Goal: Task Accomplishment & Management: Complete application form

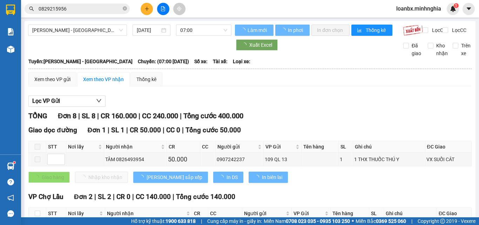
click at [84, 34] on span "[PERSON_NAME] - [GEOGRAPHIC_DATA]" at bounding box center [77, 30] width 90 height 11
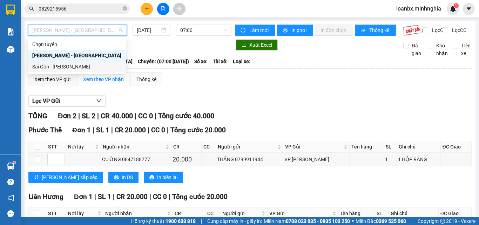
click at [71, 64] on div "Sài Gòn - [PERSON_NAME]" at bounding box center [76, 67] width 89 height 8
type input "[DATE]"
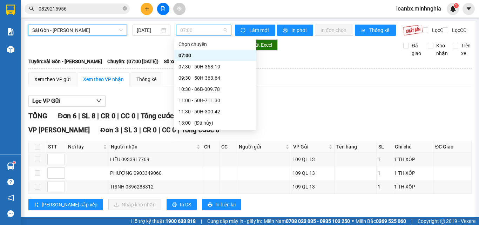
click at [195, 30] on span "07:00" at bounding box center [203, 30] width 47 height 11
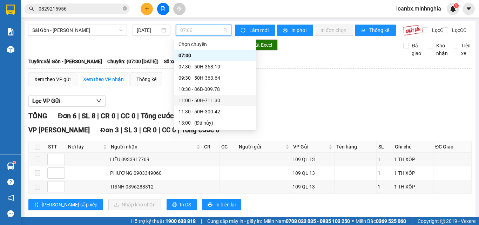
scroll to position [35, 0]
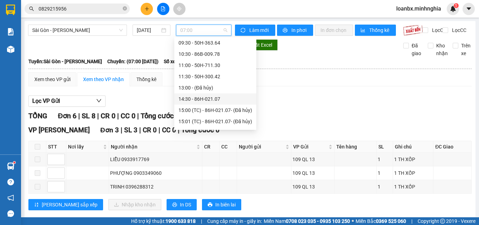
click at [198, 95] on div "14:30 - 86H-021.07" at bounding box center [215, 99] width 74 height 8
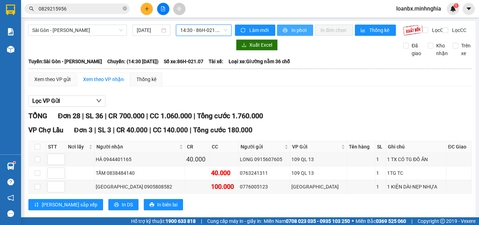
click at [284, 28] on icon "printer" at bounding box center [284, 30] width 5 height 5
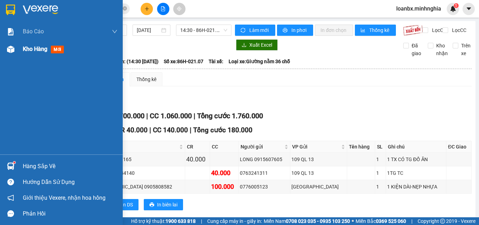
click at [15, 46] on div at bounding box center [11, 49] width 12 height 12
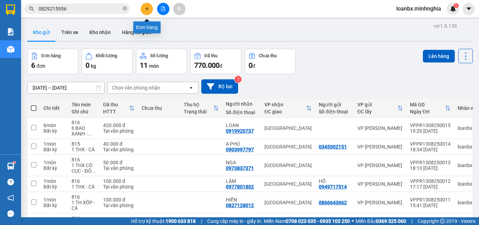
click at [148, 8] on icon "plus" at bounding box center [146, 8] width 5 height 5
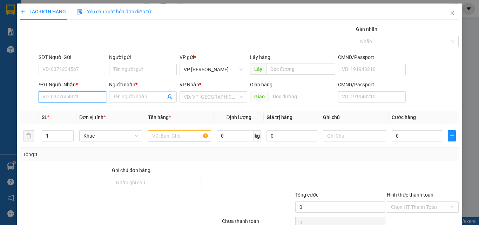
click at [75, 93] on input "SĐT Người Nhận *" at bounding box center [73, 96] width 68 height 11
drag, startPoint x: 75, startPoint y: 108, endPoint x: 142, endPoint y: 120, distance: 67.9
click at [82, 110] on div "0934179907 - TRỌNG HẬU" at bounding box center [71, 111] width 59 height 8
type input "0934179907"
type input "TRỌNG HẬU"
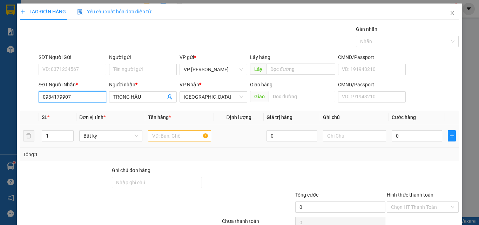
type input "0934179907"
click at [160, 137] on input "text" at bounding box center [179, 135] width 63 height 11
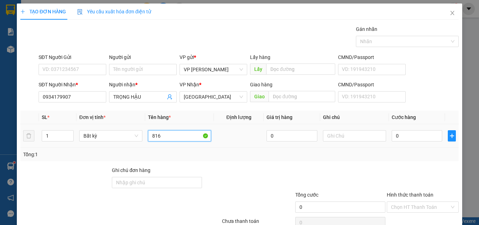
type input "816"
click at [347, 142] on div at bounding box center [354, 136] width 63 height 14
click at [347, 134] on input "text" at bounding box center [354, 135] width 63 height 11
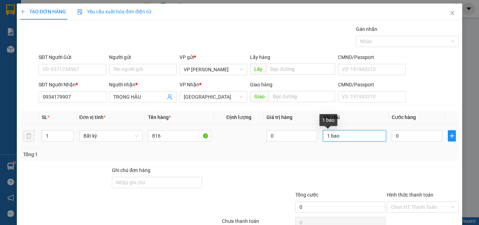
drag, startPoint x: 344, startPoint y: 137, endPoint x: 328, endPoint y: 138, distance: 16.5
click at [328, 138] on input "1 bao" at bounding box center [354, 135] width 63 height 11
type input "1 BAO XANH - QÁO"
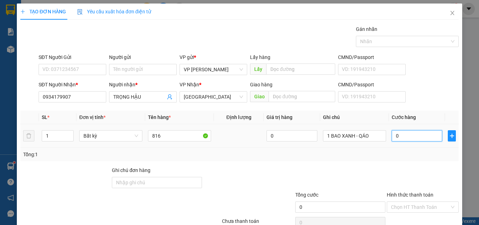
click at [402, 137] on input "0" at bounding box center [416, 135] width 50 height 11
drag, startPoint x: 411, startPoint y: 171, endPoint x: 412, endPoint y: 178, distance: 7.1
click at [412, 191] on div "Hình thức thanh toán Chọn HT Thanh Toán" at bounding box center [423, 203] width 72 height 25
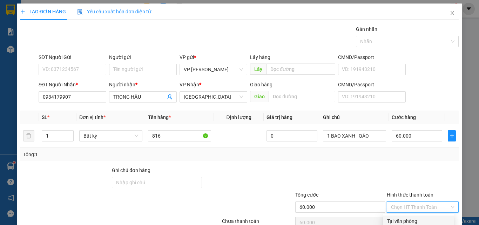
click at [412, 217] on div "Tại văn phòng" at bounding box center [418, 221] width 63 height 8
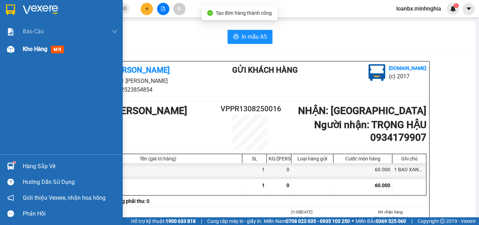
click at [11, 50] on img at bounding box center [10, 49] width 7 height 7
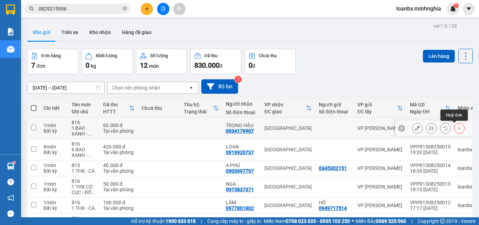
click at [457, 128] on icon at bounding box center [459, 127] width 5 height 5
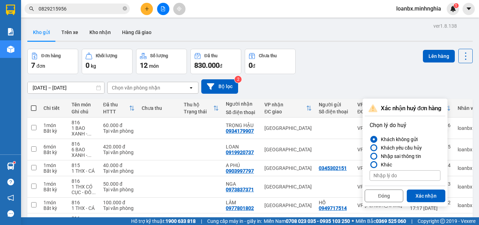
click at [422, 148] on label "Khách yêu cầu hủy" at bounding box center [404, 147] width 71 height 8
click at [369, 148] on input "Khách yêu cầu hủy" at bounding box center [369, 148] width 0 height 0
click at [425, 194] on button "Xác nhận" at bounding box center [426, 195] width 39 height 13
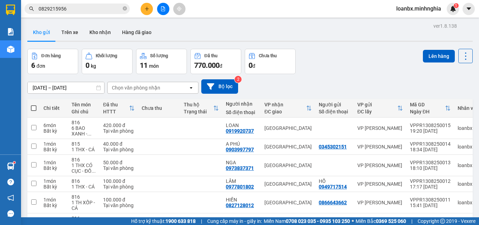
click at [147, 7] on icon "plus" at bounding box center [146, 8] width 5 height 5
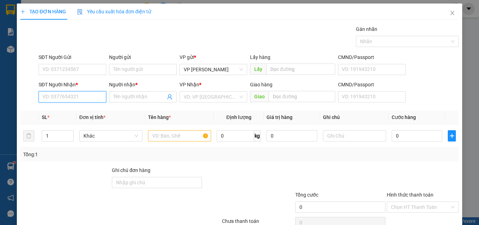
click at [68, 93] on input "SĐT Người Nhận *" at bounding box center [73, 96] width 68 height 11
drag, startPoint x: 78, startPoint y: 105, endPoint x: 82, endPoint y: 110, distance: 5.7
click at [79, 106] on div "0934179907 - TRỌNG HẬU" at bounding box center [72, 110] width 68 height 11
type input "0934179907"
type input "TRỌNG HẬU"
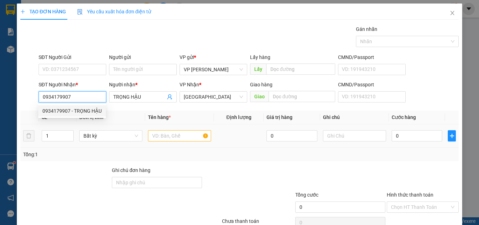
type input "0934179907"
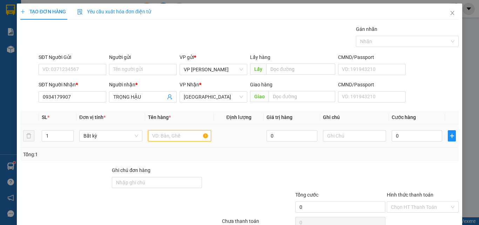
click at [156, 135] on input "text" at bounding box center [179, 135] width 63 height 11
type input "816"
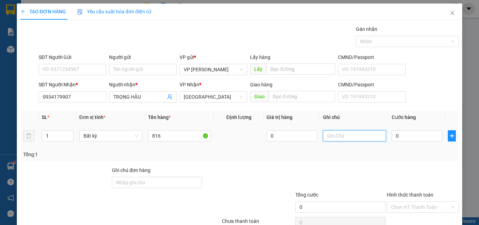
click at [356, 130] on input "text" at bounding box center [354, 135] width 63 height 11
click at [354, 137] on input "1 BAO XANH - Á" at bounding box center [354, 135] width 63 height 11
click at [356, 137] on input "1 BAO XANH - Á" at bounding box center [354, 135] width 63 height 11
click at [370, 137] on input "1 BAO XANH - QÁ" at bounding box center [354, 135] width 63 height 11
click at [411, 137] on input "0" at bounding box center [416, 135] width 50 height 11
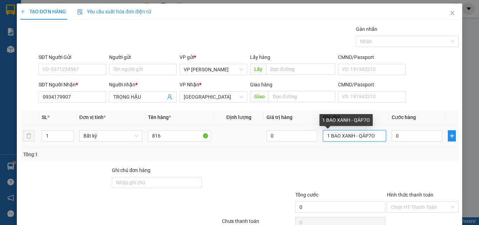
click at [369, 137] on input "1 BAO XANH - QÁP7O" at bounding box center [354, 135] width 63 height 11
click at [371, 137] on input "1 BAO XANH - QÁP7O" at bounding box center [354, 135] width 63 height 11
type input "1 BAO XANH - QÁO"
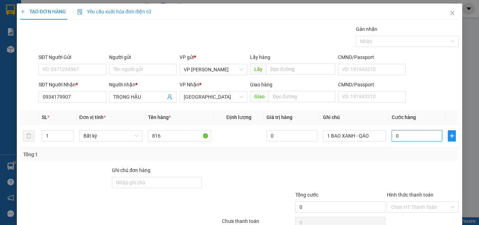
type input "70"
type input "700"
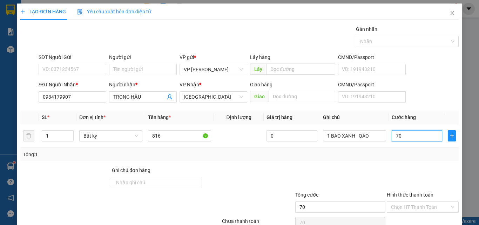
type input "700"
type input "70"
type input "70.000"
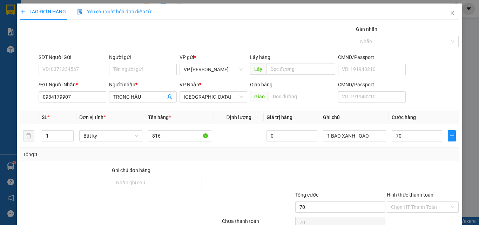
type input "70.000"
click at [408, 191] on div "Hình thức thanh toán" at bounding box center [423, 196] width 72 height 11
click at [408, 202] on input "Hình thức thanh toán" at bounding box center [420, 207] width 59 height 11
drag, startPoint x: 407, startPoint y: 180, endPoint x: 407, endPoint y: 187, distance: 7.4
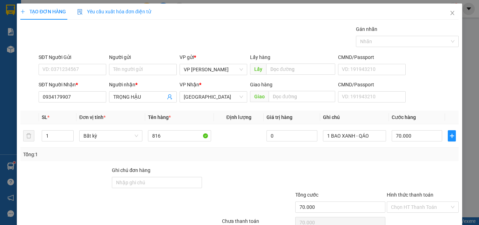
click at [407, 185] on div "Transit Pickup Surcharge Ids Transit Deliver Surcharge Ids Transit Deliver Surc…" at bounding box center [239, 135] width 438 height 220
click at [420, 202] on input "Hình thức thanh toán" at bounding box center [420, 207] width 59 height 11
drag, startPoint x: 408, startPoint y: 183, endPoint x: 411, endPoint y: 191, distance: 8.5
click at [408, 217] on div "Tại văn phòng" at bounding box center [418, 221] width 63 height 8
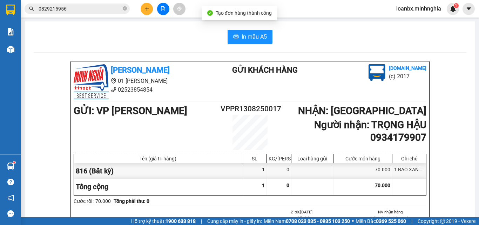
click at [418, 202] on div "Cước rồi : 70.000 Tổng phải thu: 0" at bounding box center [250, 201] width 353 height 8
click at [257, 33] on span "In mẫu A5" at bounding box center [253, 36] width 25 height 9
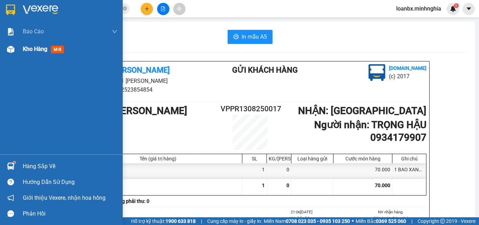
click at [17, 50] on div "Kho hàng mới" at bounding box center [61, 49] width 123 height 18
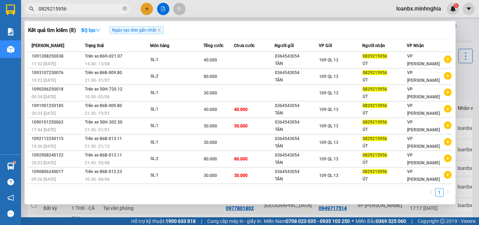
drag, startPoint x: 69, startPoint y: 9, endPoint x: 0, endPoint y: 15, distance: 69.3
click at [3, 10] on section "Kết quả tìm kiếm ( 8 ) Bộ lọc Ngày tạo đơn gần nhất Mã ĐH Trạng thái Món hàng T…" at bounding box center [239, 112] width 479 height 225
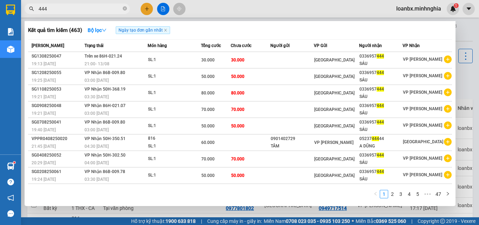
type input "444"
click at [126, 10] on icon "close-circle" at bounding box center [125, 8] width 4 height 4
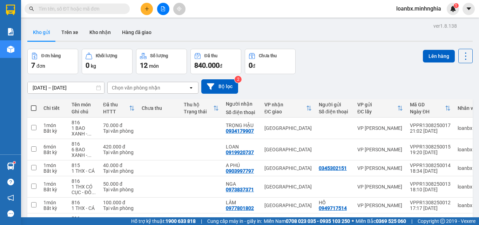
click at [144, 10] on icon "plus" at bounding box center [146, 8] width 5 height 5
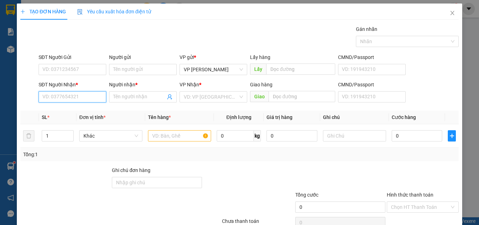
click at [78, 93] on input "SĐT Người Nhận *" at bounding box center [73, 96] width 68 height 11
type input "907"
drag, startPoint x: 83, startPoint y: 97, endPoint x: 81, endPoint y: 100, distance: 3.9
click at [83, 96] on input "907" at bounding box center [73, 96] width 68 height 11
drag, startPoint x: 37, startPoint y: 95, endPoint x: 27, endPoint y: 93, distance: 10.7
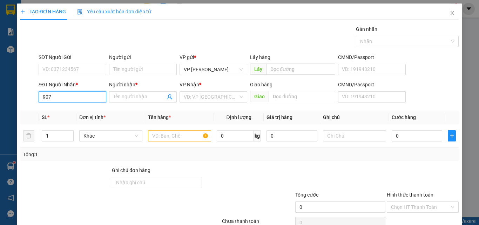
click at [28, 94] on div "SĐT Người Nhận * 907 907 Người nhận * Tên người nhận VP Nhận * VD: VP [GEOGRAPH…" at bounding box center [239, 93] width 439 height 25
drag, startPoint x: 66, startPoint y: 109, endPoint x: 94, endPoint y: 115, distance: 28.2
click at [71, 110] on div "0934179907 - TRỌNG HẬU" at bounding box center [71, 111] width 59 height 8
type input "0934179907"
type input "TRỌNG HẬU"
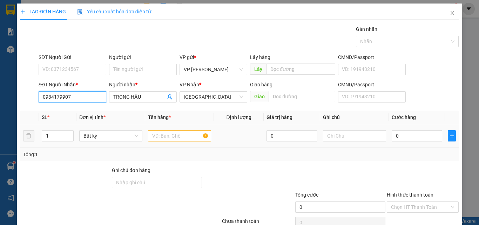
type input "0934179907"
click at [161, 135] on input "text" at bounding box center [179, 135] width 63 height 11
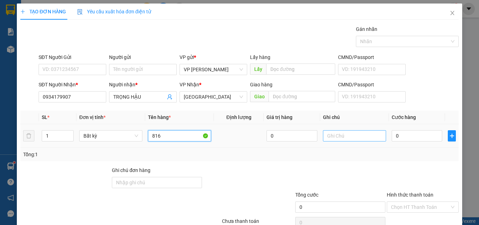
type input "816"
click at [348, 132] on input "text" at bounding box center [354, 135] width 63 height 11
type input "1 BAO XANH - QÁO"
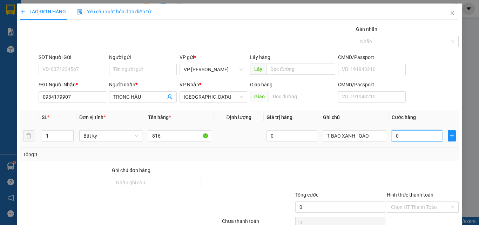
click at [393, 136] on input "0" at bounding box center [416, 135] width 50 height 11
type input "5"
type input "50"
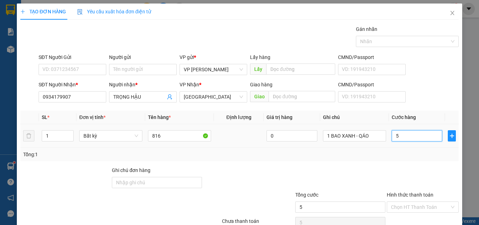
type input "50"
drag, startPoint x: 402, startPoint y: 168, endPoint x: 403, endPoint y: 172, distance: 4.4
click at [402, 201] on div "Chọn HT Thanh Toán" at bounding box center [423, 206] width 72 height 11
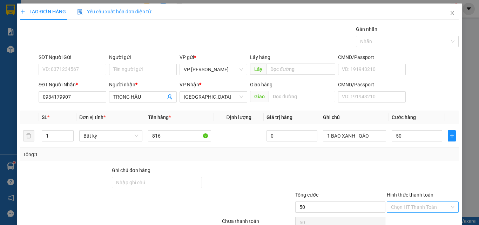
type input "50.000"
click at [404, 202] on input "Hình thức thanh toán" at bounding box center [420, 207] width 59 height 11
drag, startPoint x: 405, startPoint y: 185, endPoint x: 408, endPoint y: 191, distance: 6.1
click at [406, 217] on div "Tại văn phòng" at bounding box center [418, 221] width 63 height 8
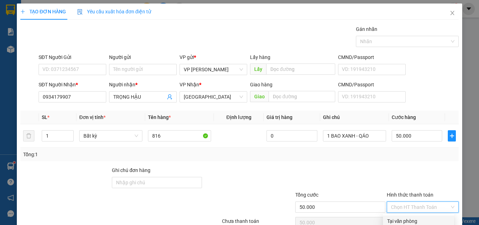
type input "0"
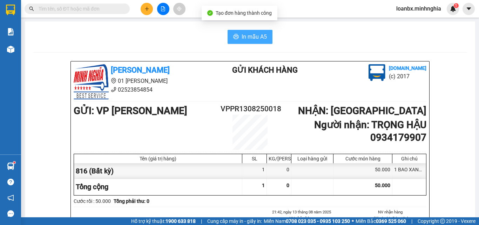
drag, startPoint x: 254, startPoint y: 48, endPoint x: 256, endPoint y: 41, distance: 6.6
drag, startPoint x: 254, startPoint y: 39, endPoint x: 244, endPoint y: 35, distance: 11.5
click at [253, 38] on span "In mẫu A5" at bounding box center [253, 36] width 25 height 9
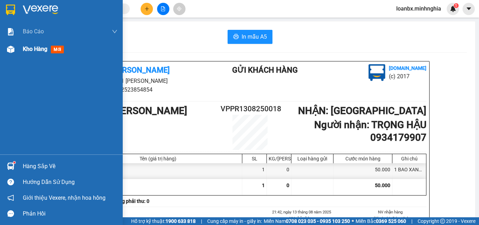
click at [6, 53] on div at bounding box center [11, 49] width 12 height 12
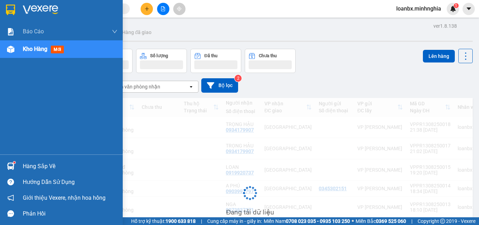
click at [8, 48] on img at bounding box center [10, 49] width 7 height 7
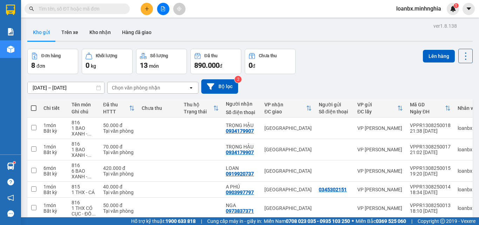
click at [62, 7] on input "text" at bounding box center [80, 9] width 83 height 8
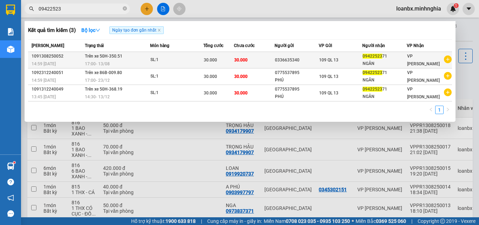
type input "09422523"
click at [144, 60] on td "Trên xe 50H-350.51 17:00 [DATE]" at bounding box center [116, 60] width 67 height 16
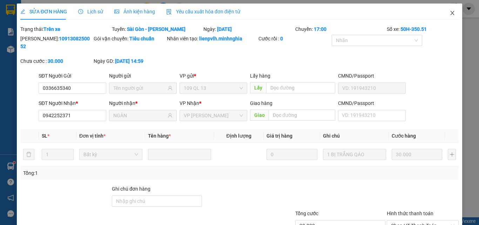
click at [442, 14] on span "Close" at bounding box center [452, 14] width 20 height 20
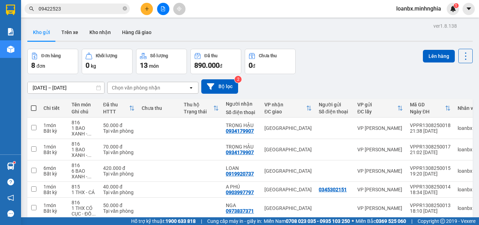
click at [32, 105] on span at bounding box center [34, 108] width 6 height 6
click at [34, 104] on input "checkbox" at bounding box center [34, 104] width 0 height 0
checkbox input "true"
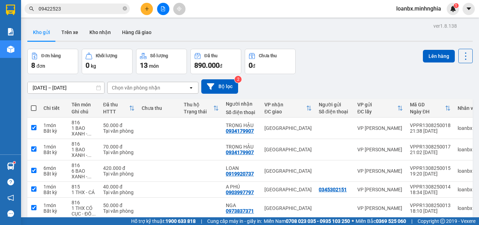
checkbox input "true"
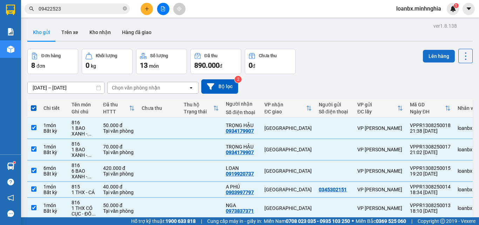
click at [426, 57] on button "Lên hàng" at bounding box center [439, 56] width 32 height 13
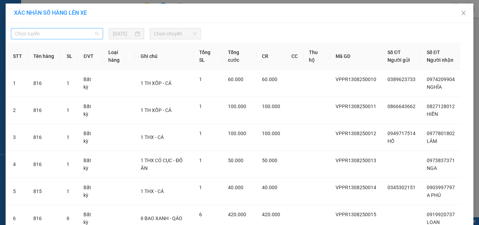
click at [74, 36] on span "Chọn tuyến" at bounding box center [57, 33] width 84 height 11
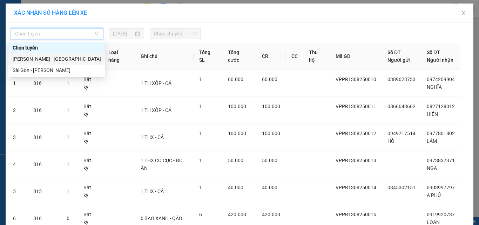
click at [55, 57] on div "[PERSON_NAME] - [GEOGRAPHIC_DATA]" at bounding box center [57, 59] width 88 height 8
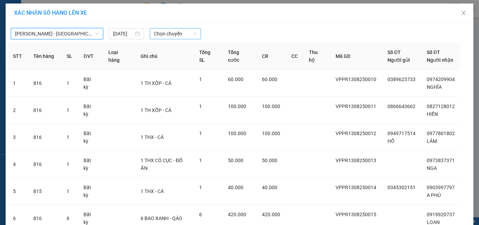
click at [175, 38] on span "Chọn chuyến" at bounding box center [175, 33] width 43 height 11
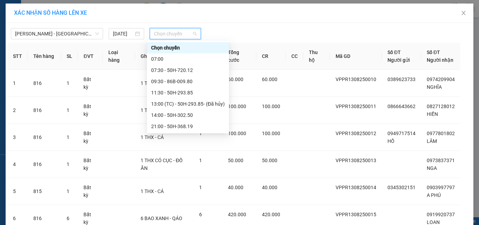
click at [177, 145] on div "22:30 - 86H-021.07" at bounding box center [188, 149] width 74 height 8
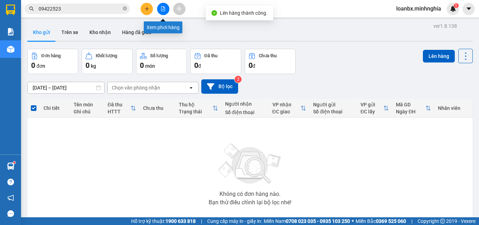
click at [163, 12] on button at bounding box center [163, 9] width 12 height 12
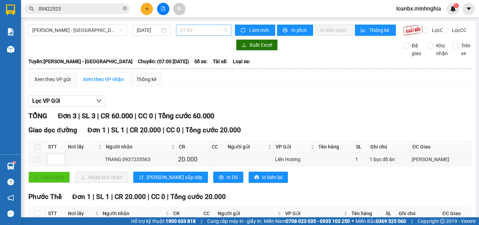
click at [201, 29] on span "07:00" at bounding box center [203, 30] width 47 height 11
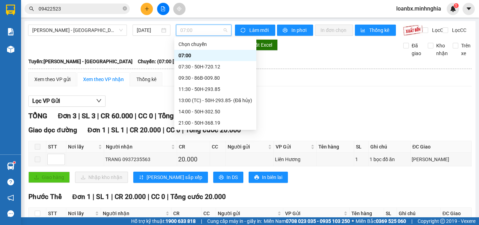
click at [192, 152] on div "22:45 - 50H-711.30" at bounding box center [215, 156] width 74 height 8
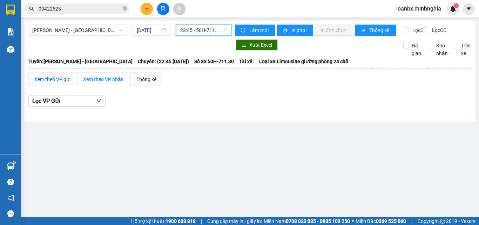
click at [54, 83] on div "Xem theo VP gửi" at bounding box center [52, 79] width 36 height 8
click at [208, 32] on span "22:45 - 50H-711.30" at bounding box center [203, 30] width 47 height 11
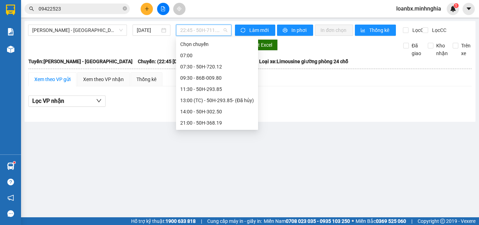
click at [193, 141] on div "22:30 - 86H-021.07" at bounding box center [217, 145] width 74 height 8
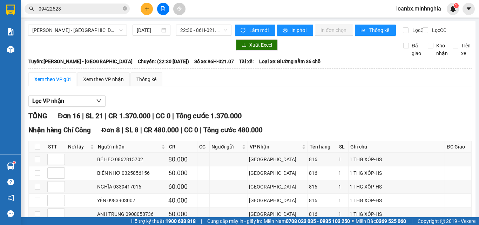
click at [63, 9] on input "09422523" at bounding box center [80, 9] width 83 height 8
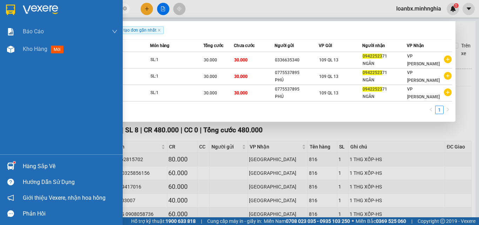
drag, startPoint x: 63, startPoint y: 9, endPoint x: 0, endPoint y: 8, distance: 63.1
click at [0, 8] on section "Kết quả tìm kiếm ( 3 ) Bộ lọc Ngày tạo đơn gần nhất Mã ĐH Trạng thái Món hàng T…" at bounding box center [239, 112] width 479 height 225
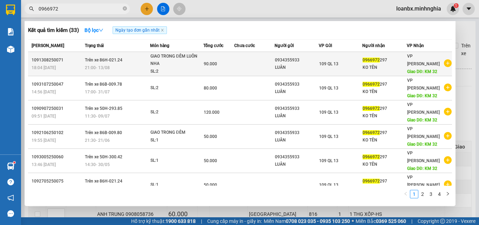
type input "0966972"
click at [349, 71] on td "109 QL 13" at bounding box center [340, 64] width 43 height 24
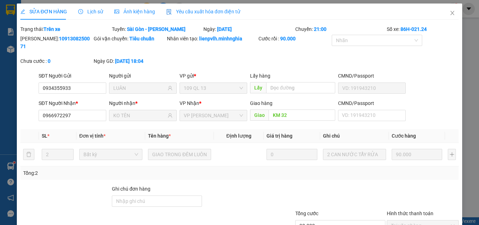
type input "0934355933"
type input "LUÂN"
type input "0966972297"
type input "KO TÊN"
type input "KM 32"
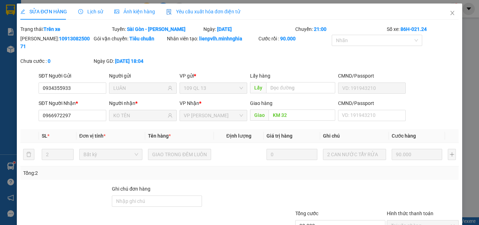
type input "90.000"
click at [442, 15] on span "Close" at bounding box center [452, 14] width 20 height 20
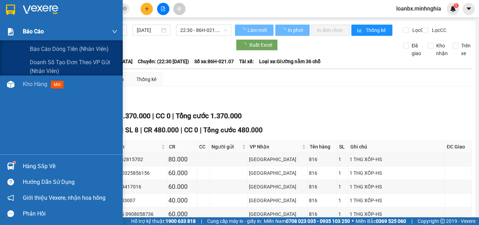
click at [77, 32] on div "Báo cáo" at bounding box center [70, 32] width 95 height 18
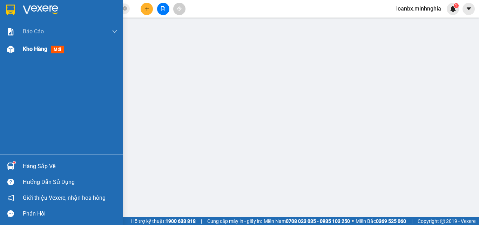
click at [32, 53] on div "Kho hàng mới" at bounding box center [45, 49] width 44 height 9
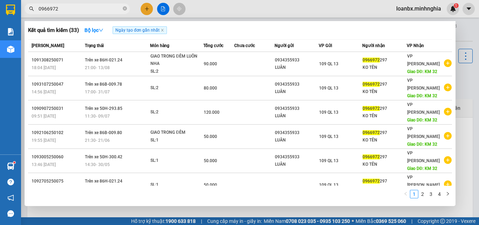
click at [65, 12] on input "0966972" at bounding box center [80, 9] width 83 height 8
click at [159, 13] on div at bounding box center [239, 112] width 479 height 225
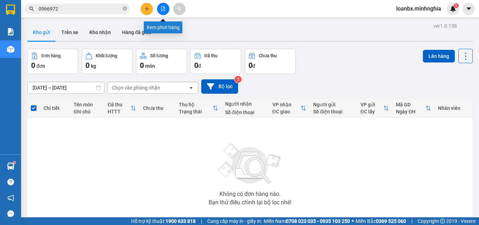
click at [165, 12] on button at bounding box center [163, 9] width 12 height 12
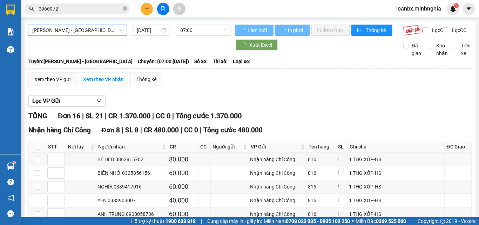
click at [80, 34] on span "[PERSON_NAME] - [GEOGRAPHIC_DATA]" at bounding box center [77, 30] width 90 height 11
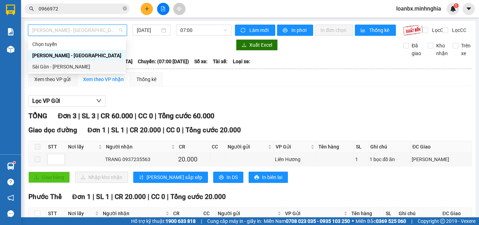
click at [57, 66] on div "Sài Gòn - [PERSON_NAME]" at bounding box center [76, 67] width 89 height 8
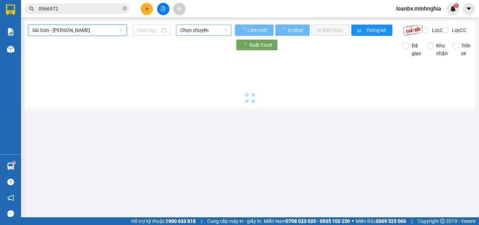
type input "[DATE]"
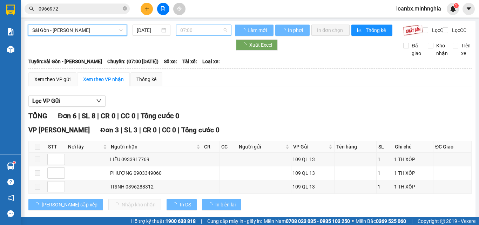
click at [198, 31] on span "07:00" at bounding box center [203, 30] width 47 height 11
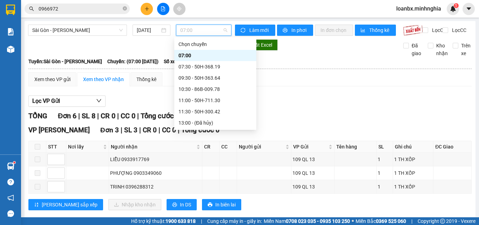
click at [195, 209] on div "21:30 - 50H-720.12" at bounding box center [215, 213] width 74 height 8
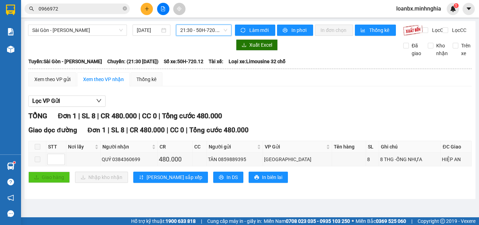
click at [202, 31] on span "21:30 - 50H-720.12" at bounding box center [203, 30] width 47 height 11
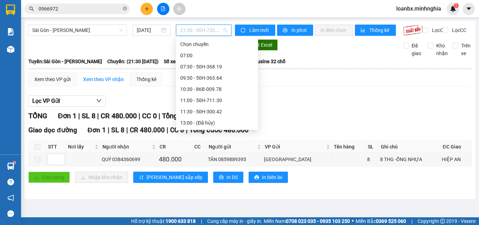
click at [204, 220] on div "22:00 - 86B-009.80" at bounding box center [217, 224] width 74 height 8
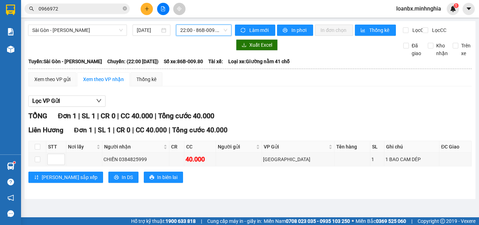
click at [206, 35] on div "22:00 - 86B-009.80" at bounding box center [203, 30] width 55 height 11
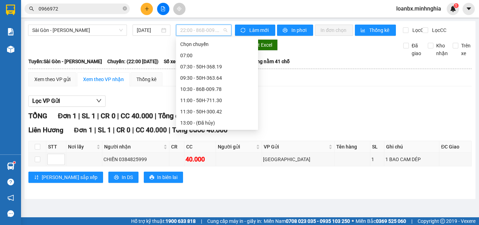
click at [207, 209] on div "21:30 - 50H-720.12" at bounding box center [217, 213] width 74 height 8
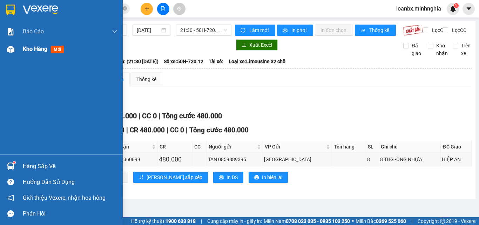
click at [3, 48] on div "Kho hàng mới" at bounding box center [61, 49] width 123 height 18
